Goal: Task Accomplishment & Management: Manage account settings

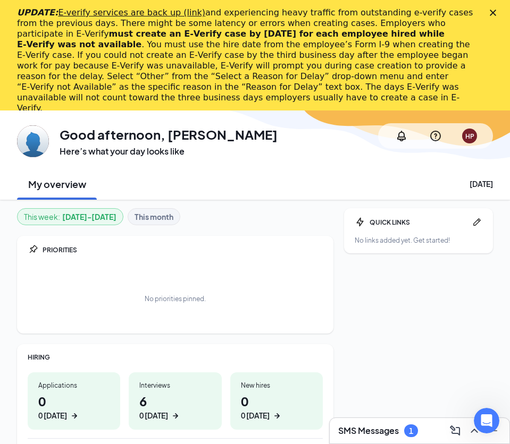
click at [491, 15] on icon "Close" at bounding box center [493, 13] width 6 height 6
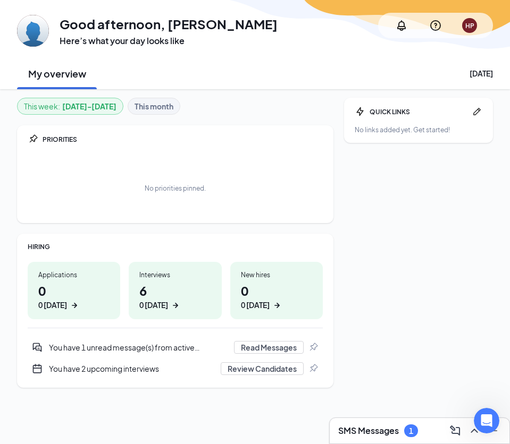
click at [355, 424] on div "SMS Messages 1" at bounding box center [419, 431] width 163 height 17
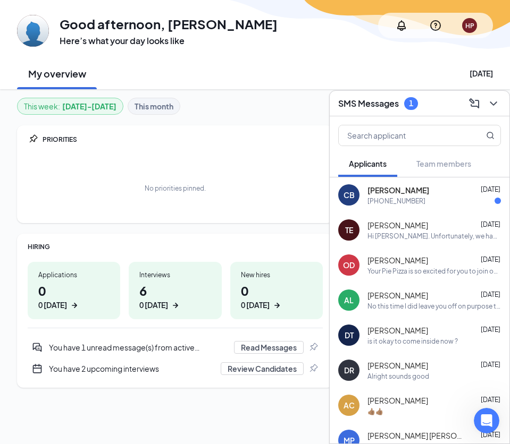
click at [375, 201] on div "[PHONE_NUMBER]" at bounding box center [396, 201] width 58 height 9
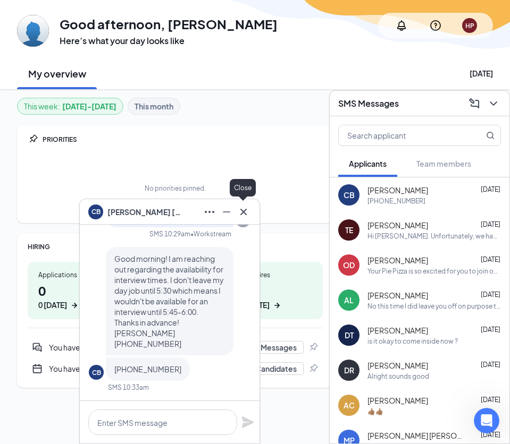
click at [245, 211] on icon "Cross" at bounding box center [243, 212] width 13 height 13
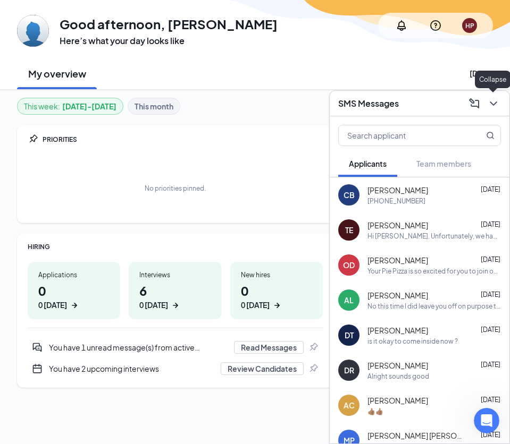
click at [499, 105] on icon "ChevronDown" at bounding box center [493, 103] width 13 height 13
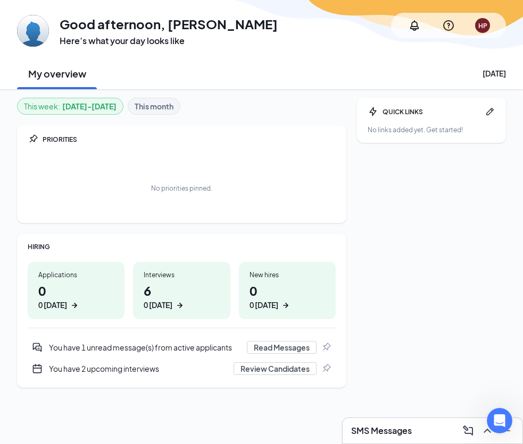
click at [483, 25] on div "HP" at bounding box center [482, 25] width 9 height 9
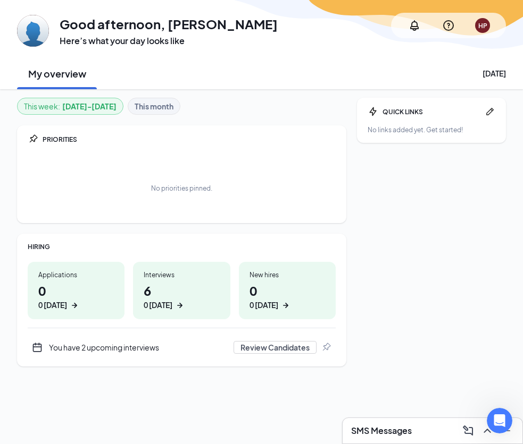
click at [392, 206] on div "QUICK LINKS No links added yet. Get started!" at bounding box center [431, 250] width 149 height 304
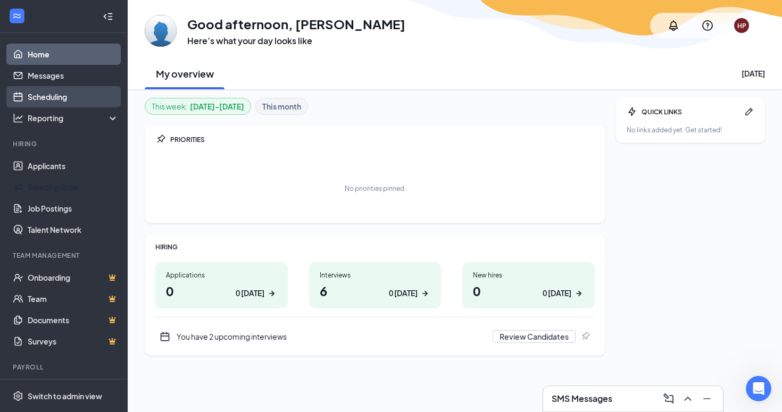
click at [65, 98] on link "Scheduling" at bounding box center [73, 96] width 91 height 21
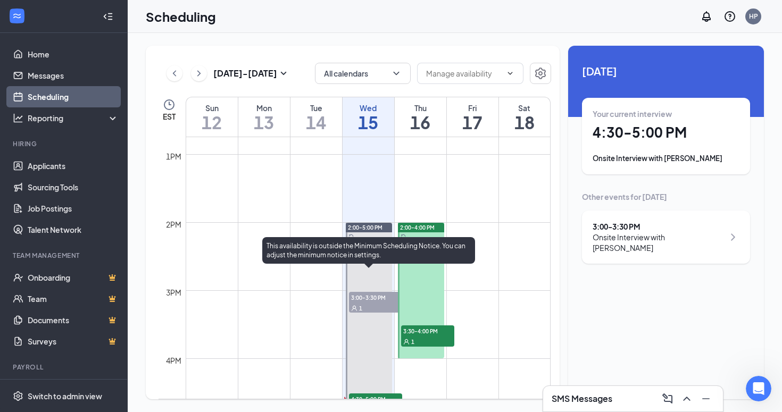
scroll to position [924, 0]
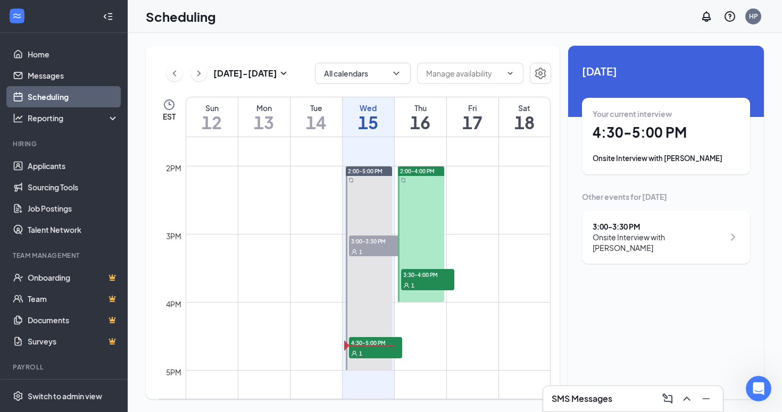
click at [637, 250] on div "Onsite Interview with [PERSON_NAME]" at bounding box center [657, 242] width 131 height 21
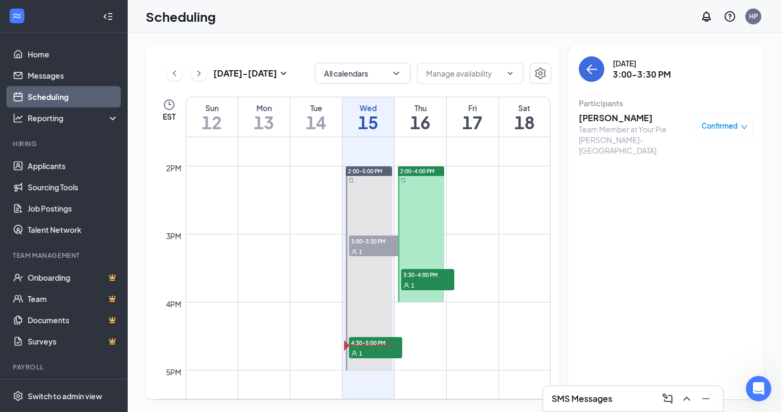
click at [722, 120] on div "Confirmed" at bounding box center [723, 126] width 57 height 28
click at [732, 129] on span "Confirmed" at bounding box center [719, 126] width 36 height 11
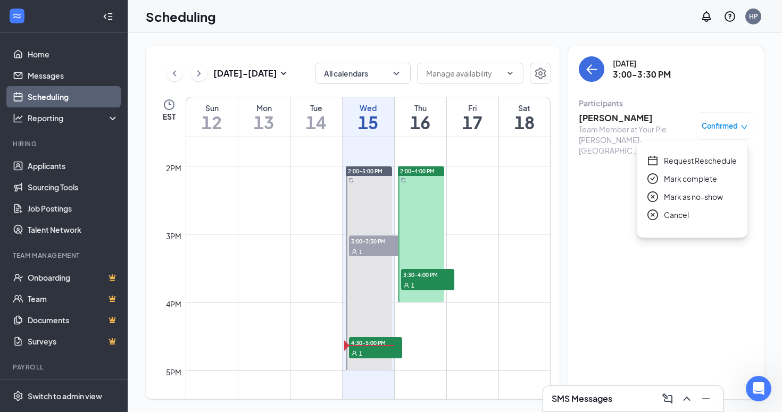
click at [690, 198] on span "Mark as no-show" at bounding box center [692, 197] width 59 height 12
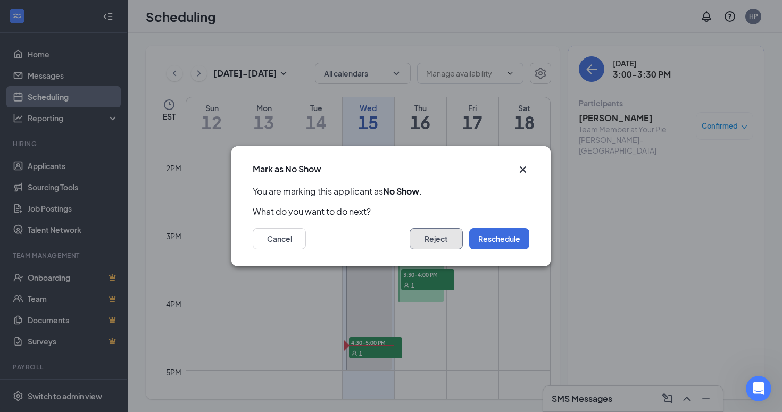
click at [426, 241] on button "Reject" at bounding box center [435, 238] width 53 height 21
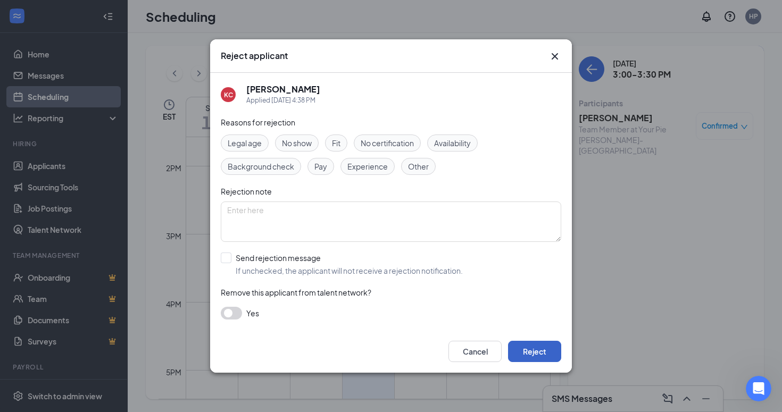
click at [545, 357] on button "Reject" at bounding box center [534, 351] width 53 height 21
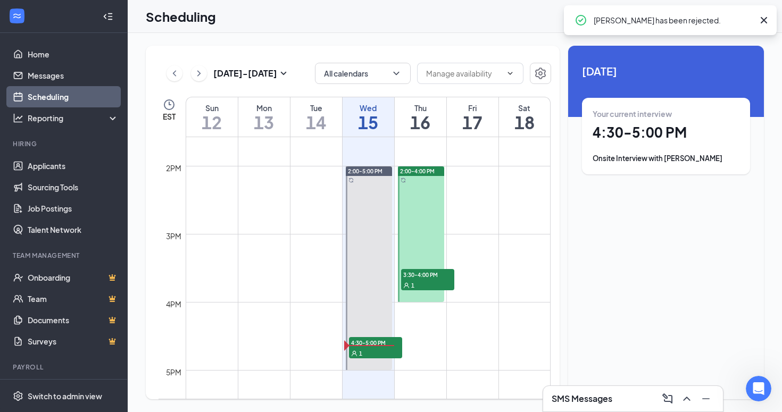
click at [671, 159] on div "Onsite Interview with [PERSON_NAME]" at bounding box center [665, 158] width 147 height 11
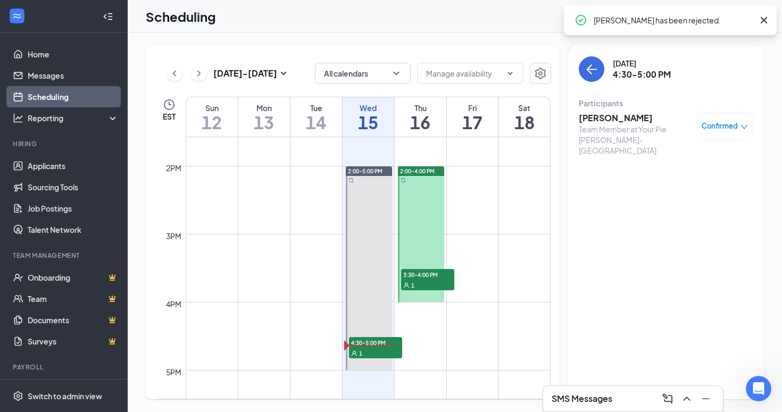
click at [613, 113] on h3 "[PERSON_NAME]" at bounding box center [634, 118] width 112 height 12
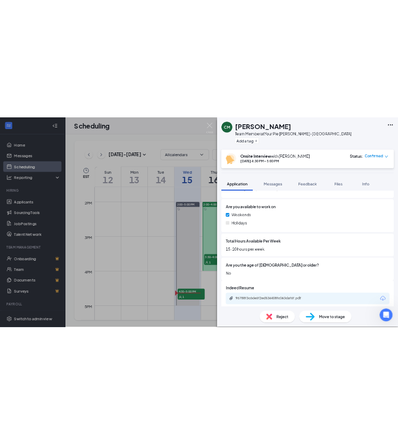
scroll to position [450, 0]
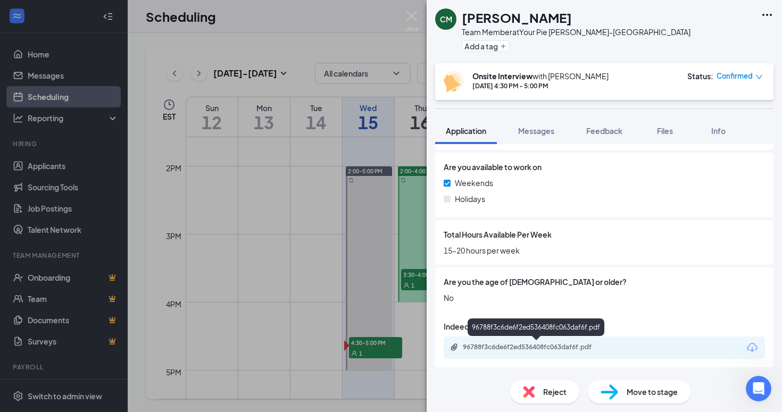
click at [551, 351] on div "96788f3c6de6f2ed536408fc063daf6f.pdf" at bounding box center [536, 348] width 172 height 10
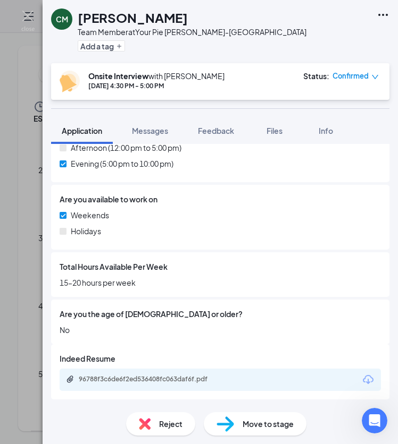
scroll to position [413, 0]
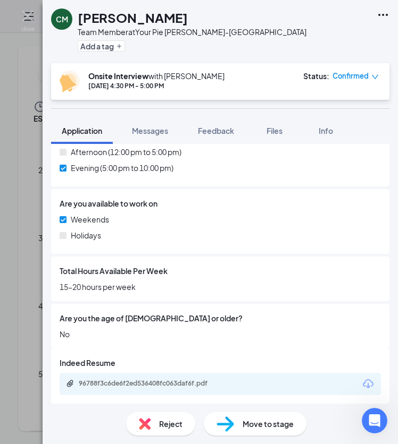
click at [17, 58] on div "CM [PERSON_NAME] Team Member at Your Pie [PERSON_NAME]-Kelleytown Add a tag Ons…" at bounding box center [199, 222] width 398 height 444
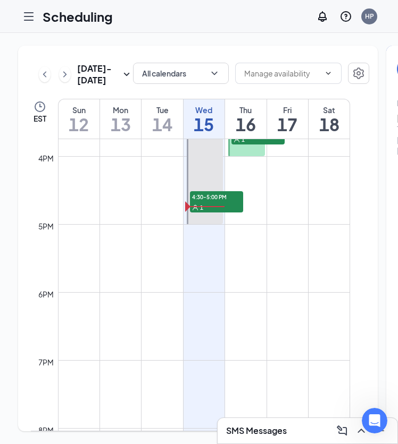
scroll to position [1067, 0]
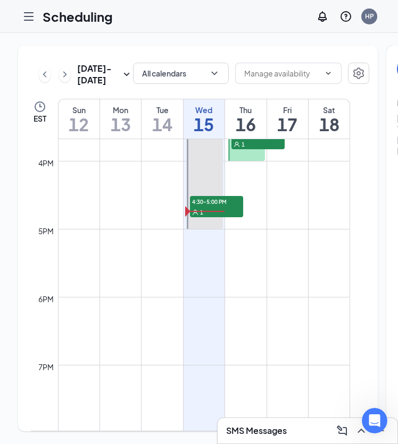
click at [213, 217] on div "1" at bounding box center [216, 212] width 53 height 11
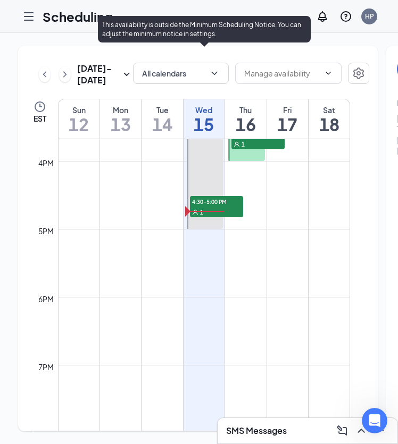
click at [216, 217] on div "1" at bounding box center [216, 212] width 53 height 11
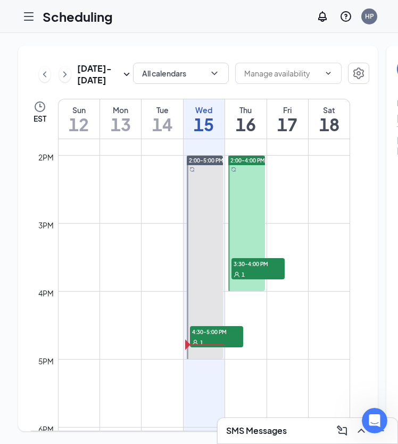
scroll to position [926, 0]
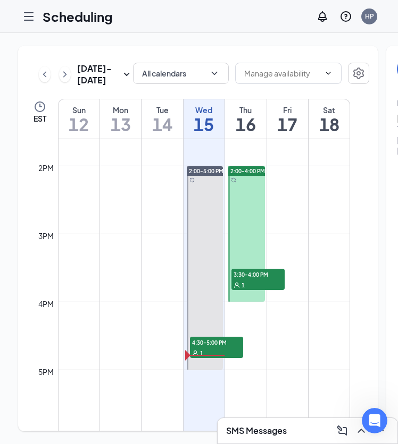
click at [270, 290] on div "1" at bounding box center [257, 285] width 53 height 11
click at [271, 280] on span "3:30-4:00 PM" at bounding box center [257, 274] width 53 height 11
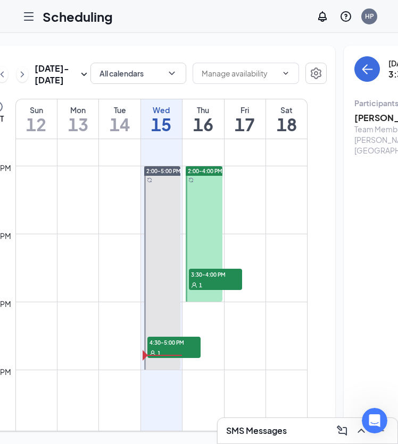
scroll to position [0, 54]
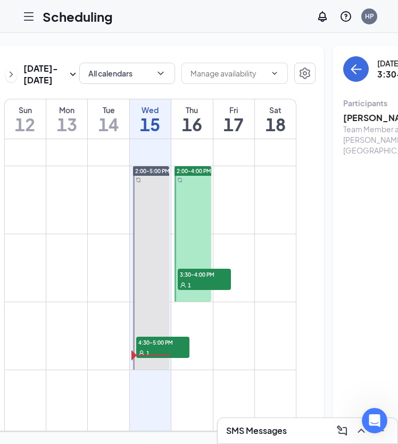
click at [343, 132] on div "Team Member at Your Pie [PERSON_NAME]-[GEOGRAPHIC_DATA]" at bounding box center [399, 140] width 112 height 32
click at [344, 126] on div "Team Member at Your Pie [PERSON_NAME]-[GEOGRAPHIC_DATA]" at bounding box center [399, 140] width 112 height 32
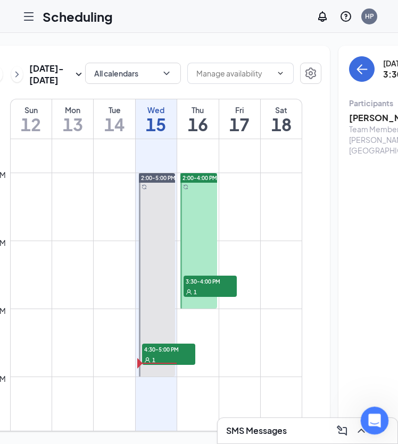
scroll to position [906, 0]
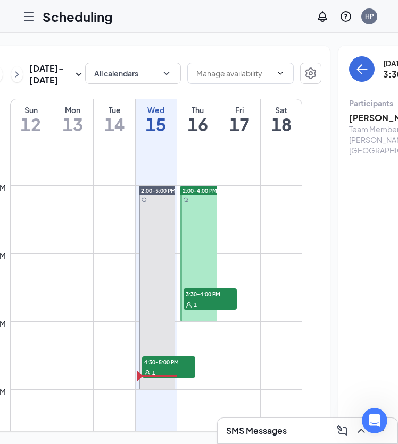
click at [150, 267] on div at bounding box center [157, 288] width 37 height 204
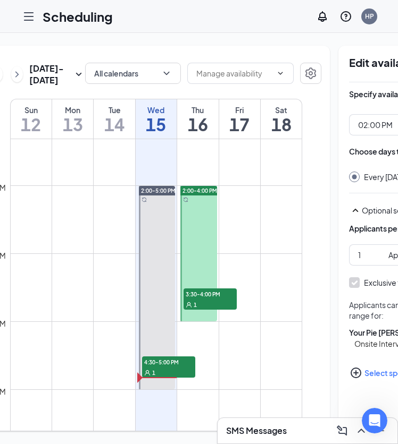
click at [253, 237] on td at bounding box center [156, 228] width 292 height 17
